Goal: Task Accomplishment & Management: Use online tool/utility

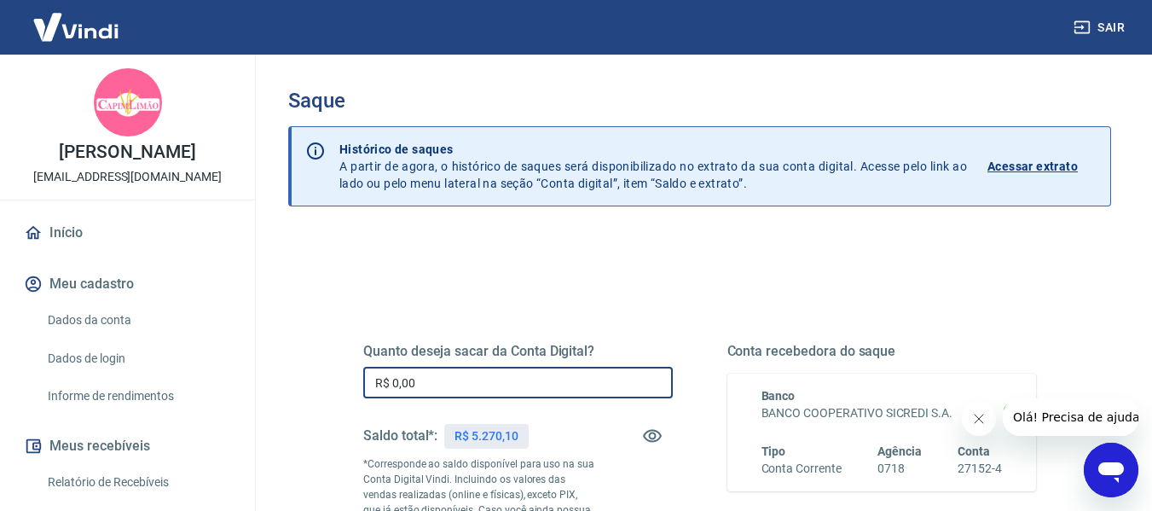
click at [494, 374] on input "R$ 0,00" at bounding box center [517, 383] width 309 height 32
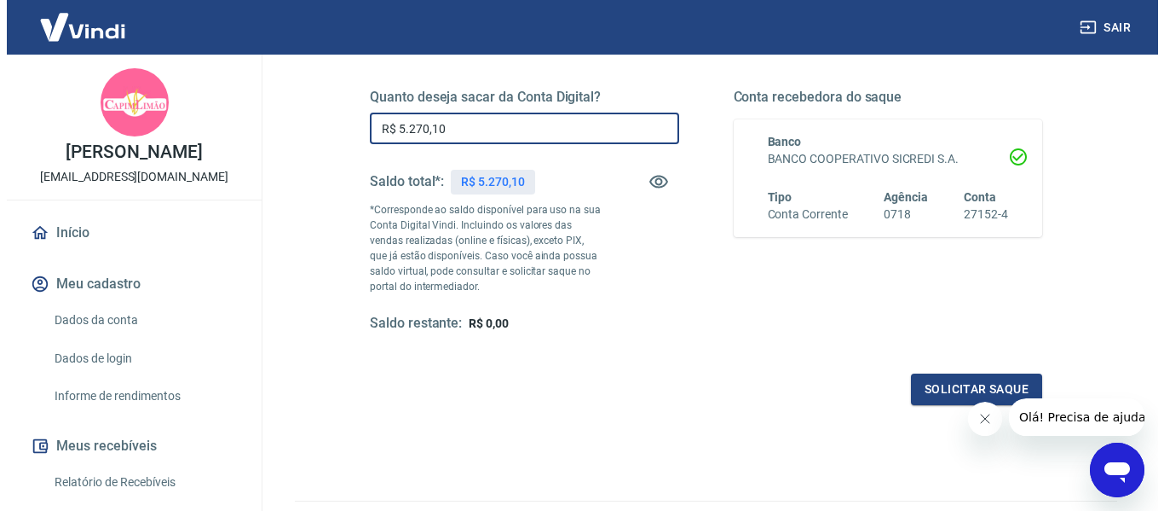
scroll to position [256, 0]
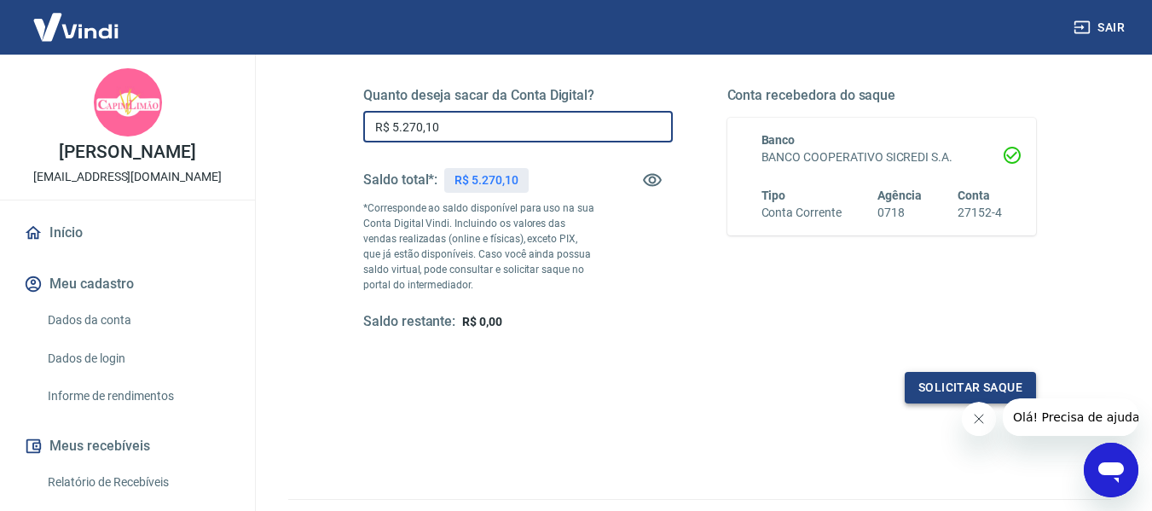
type input "R$ 5.270,10"
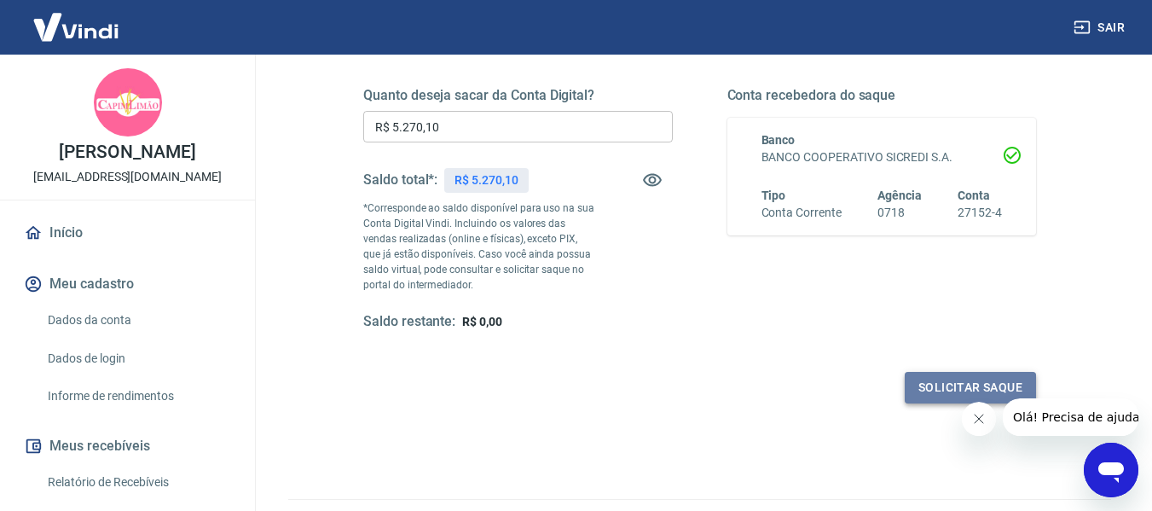
click at [937, 380] on button "Solicitar saque" at bounding box center [969, 388] width 131 height 32
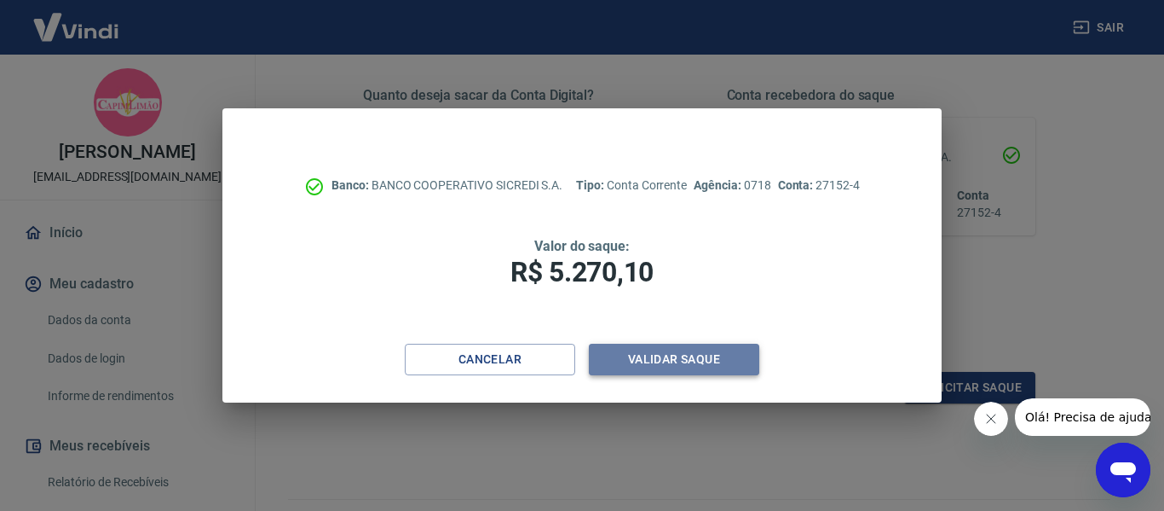
click at [688, 363] on button "Validar saque" at bounding box center [674, 360] width 170 height 32
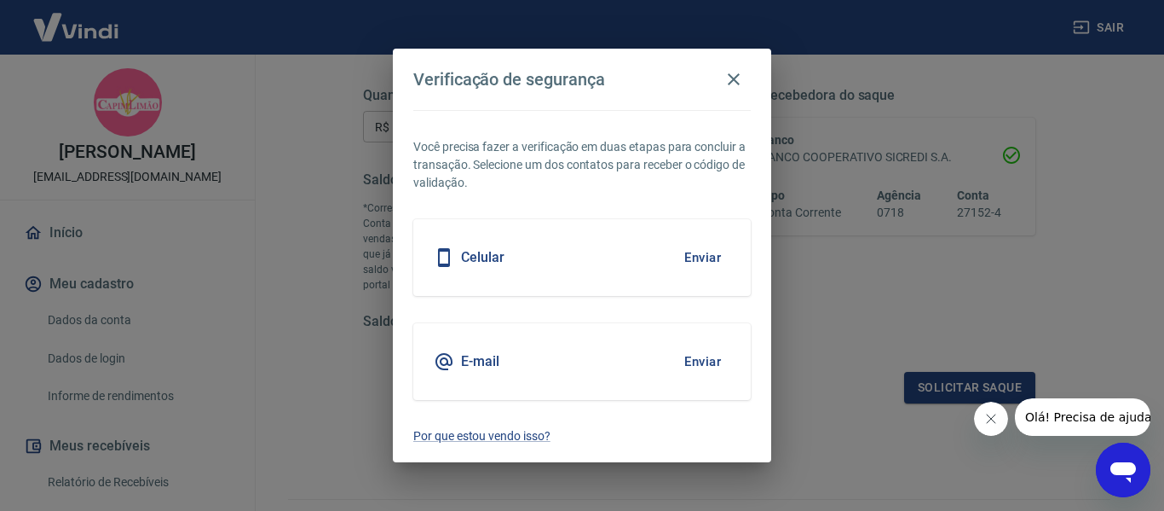
click at [702, 360] on button "Enviar" at bounding box center [702, 362] width 55 height 36
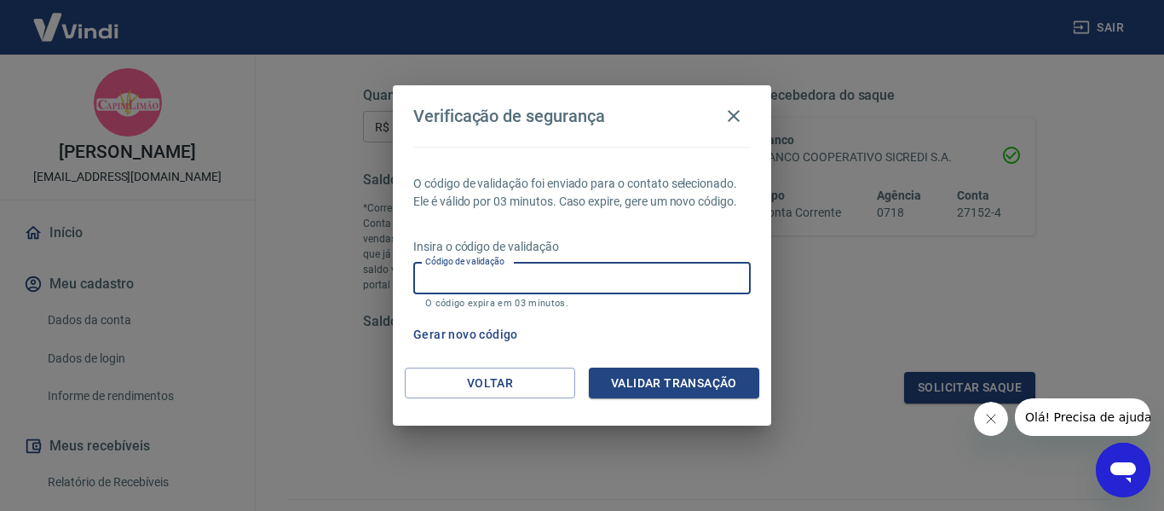
click at [535, 273] on input "Código de validação" at bounding box center [582, 279] width 338 height 32
type input "670579"
click at [651, 384] on button "Validar transação" at bounding box center [674, 383] width 170 height 32
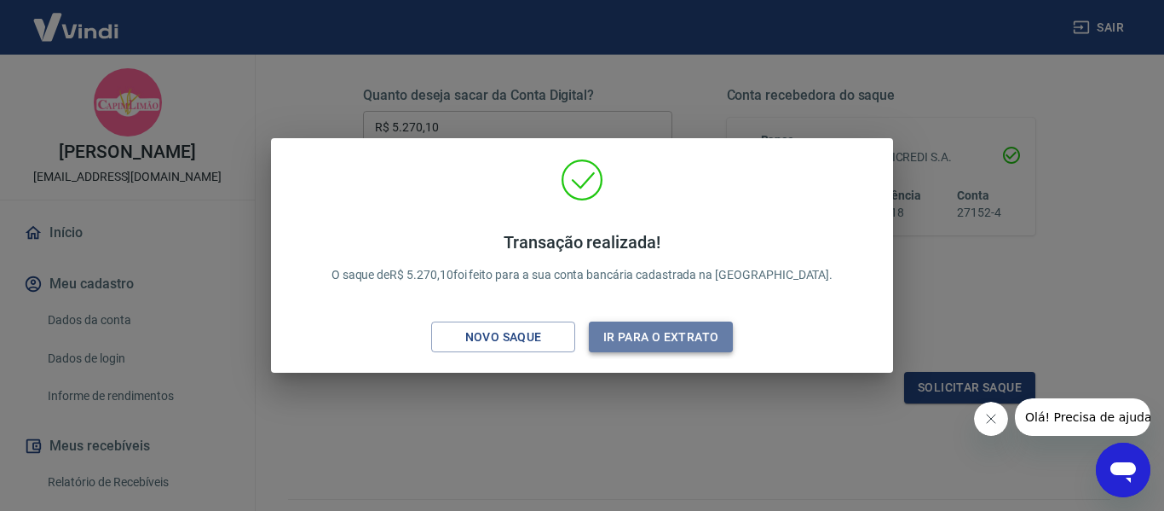
click at [665, 331] on button "Ir para o extrato" at bounding box center [661, 337] width 144 height 32
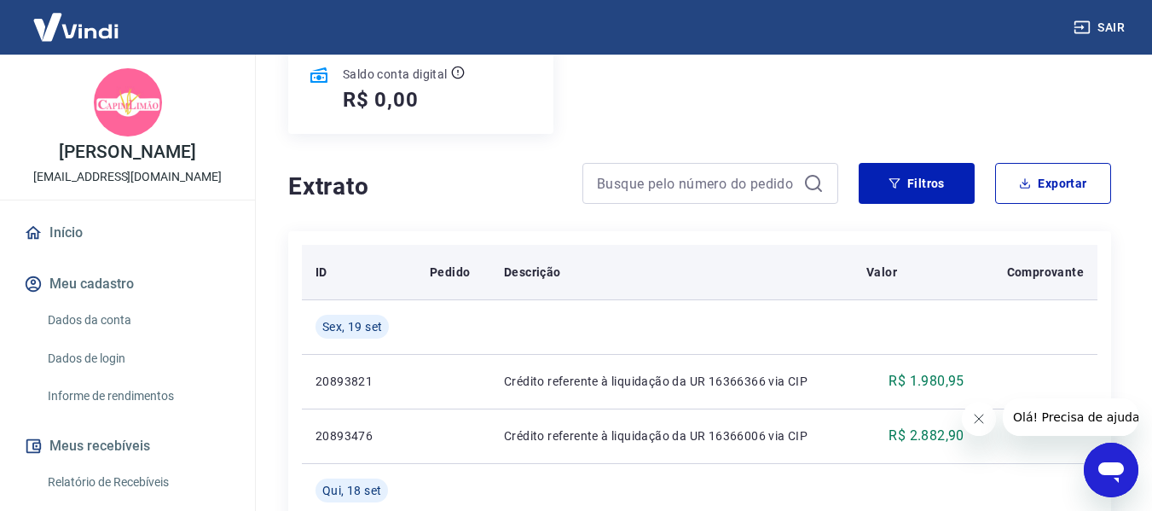
scroll to position [256, 0]
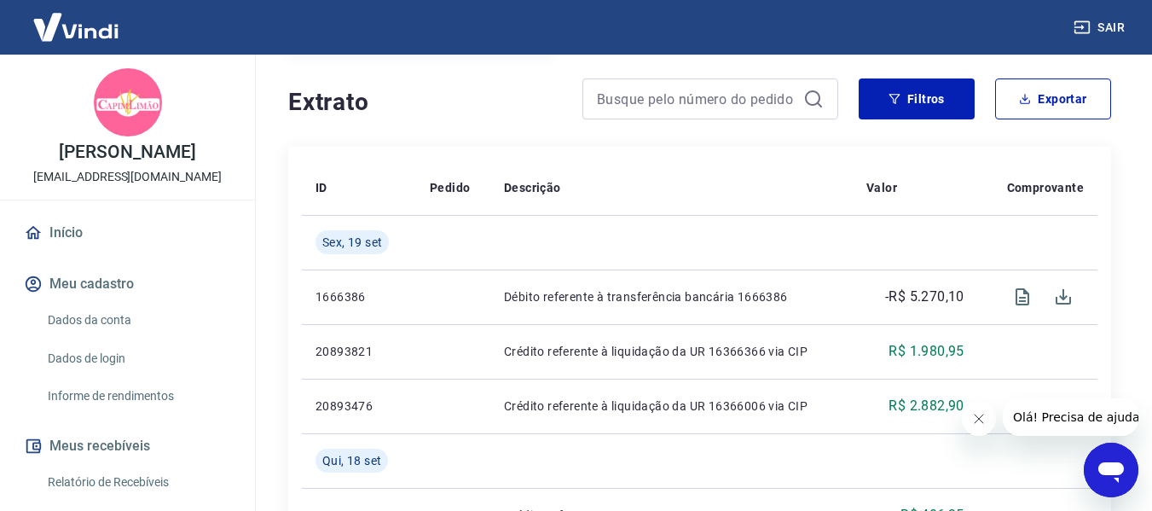
scroll to position [322, 0]
